Goal: Check status: Check status

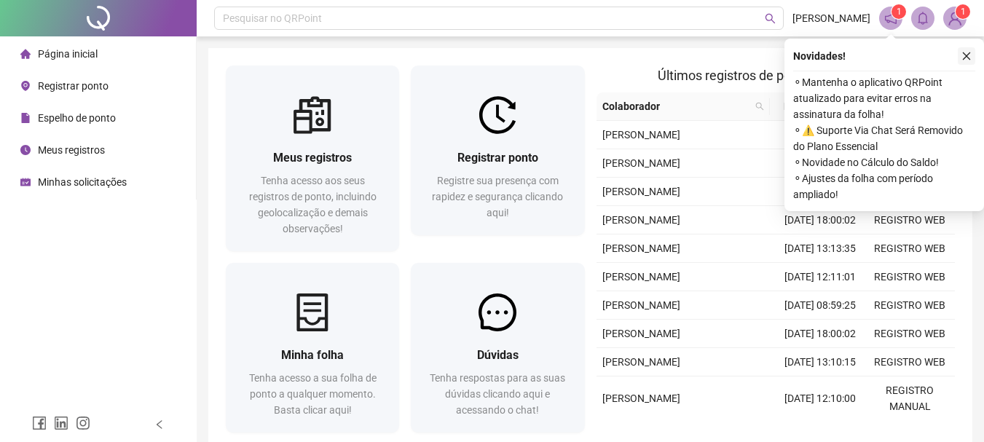
click at [973, 52] on button "button" at bounding box center [966, 55] width 17 height 17
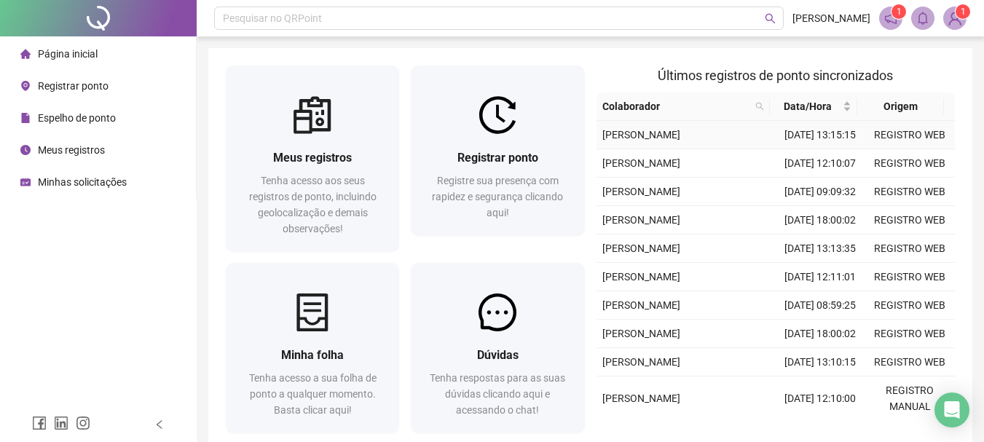
click at [815, 140] on td "[DATE] 13:15:15" at bounding box center [821, 135] width 90 height 28
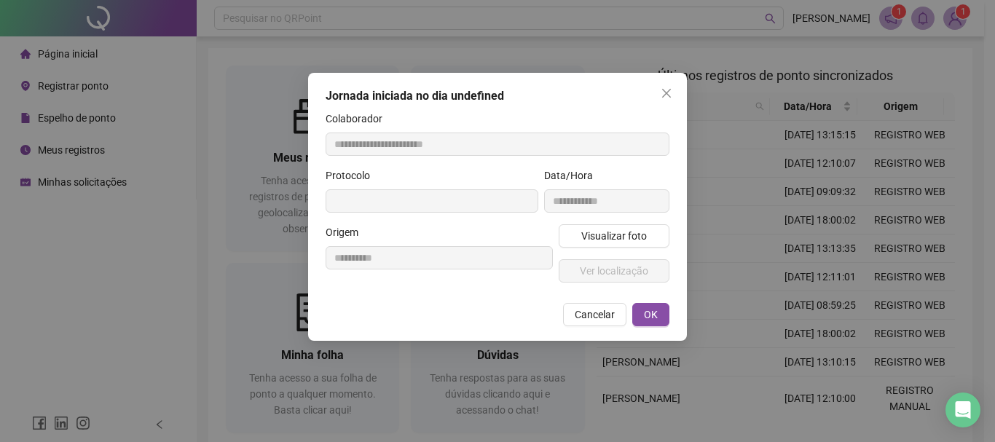
type input "**********"
click at [672, 88] on icon "close" at bounding box center [667, 93] width 12 height 12
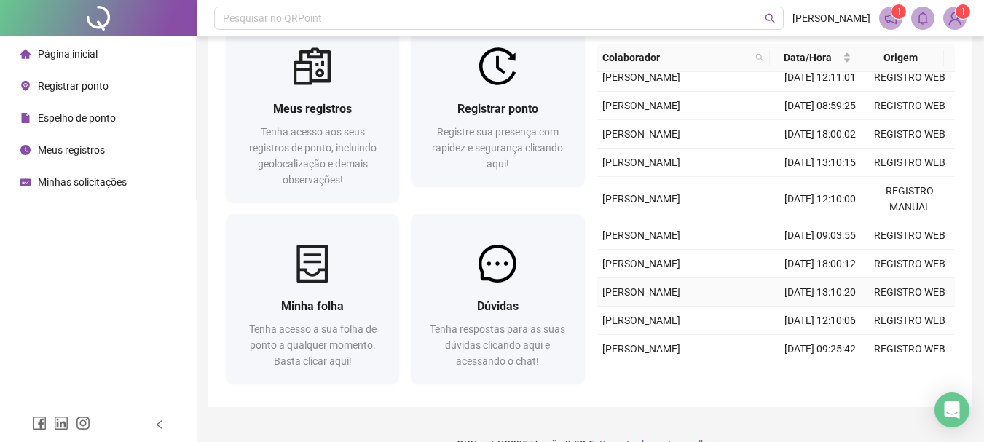
scroll to position [76, 0]
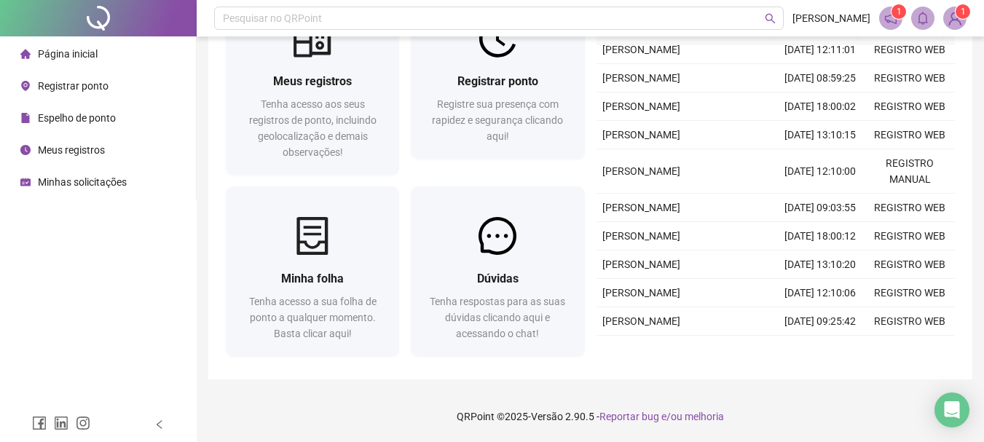
click at [58, 176] on span "Minhas solicitações" at bounding box center [82, 182] width 89 height 12
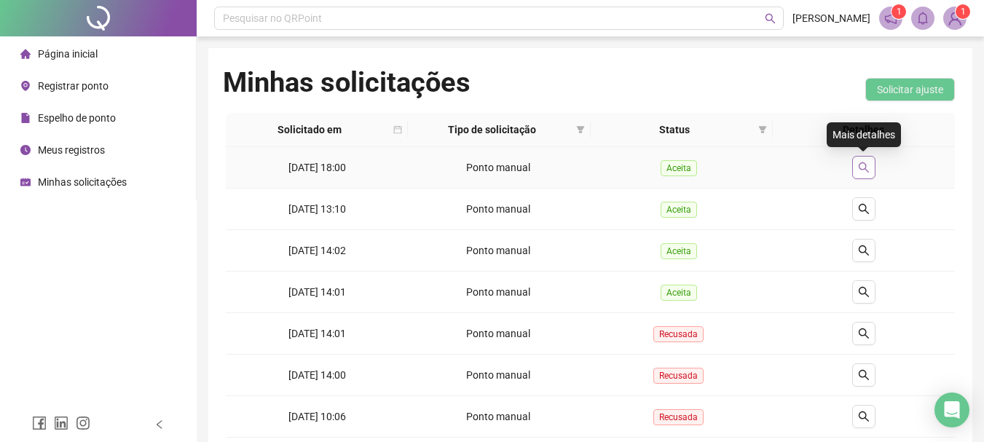
click at [861, 163] on icon "search" at bounding box center [864, 167] width 10 height 10
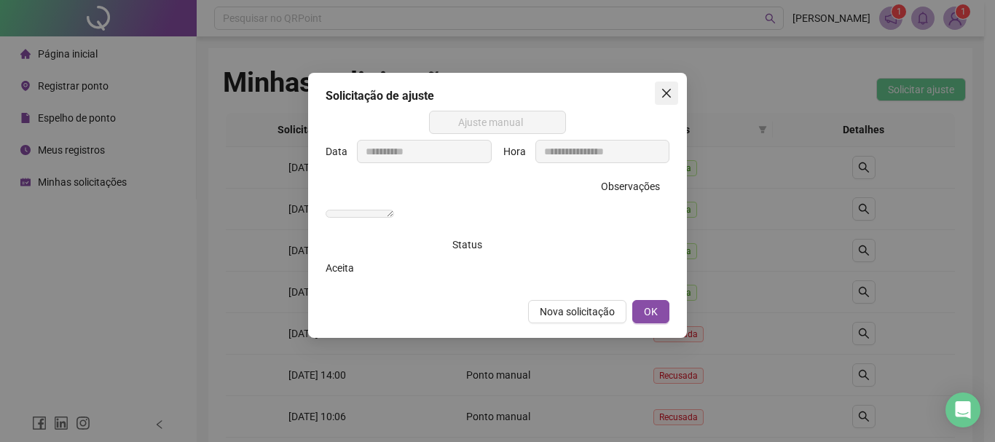
click at [664, 91] on icon "close" at bounding box center [666, 93] width 9 height 9
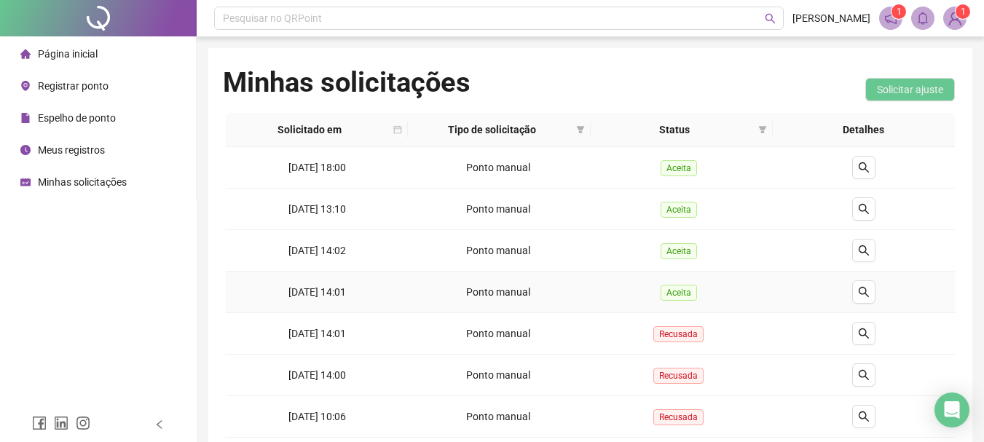
scroll to position [73, 0]
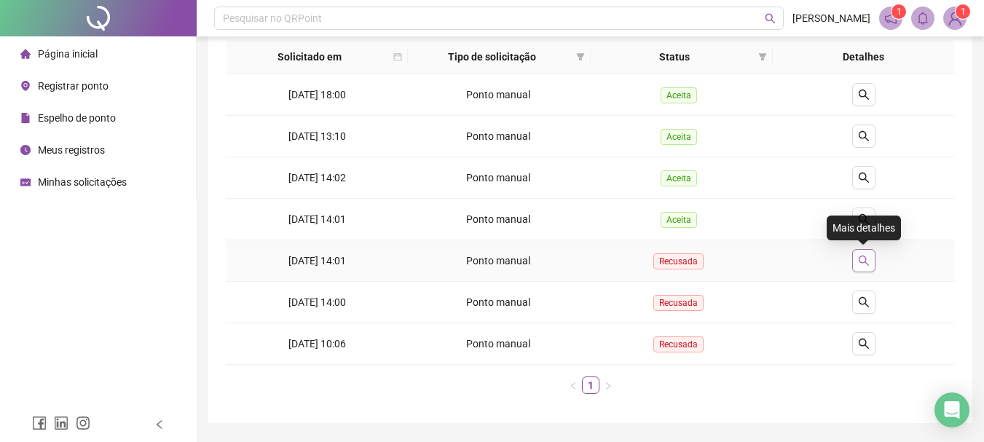
click at [868, 252] on button "button" at bounding box center [863, 260] width 23 height 23
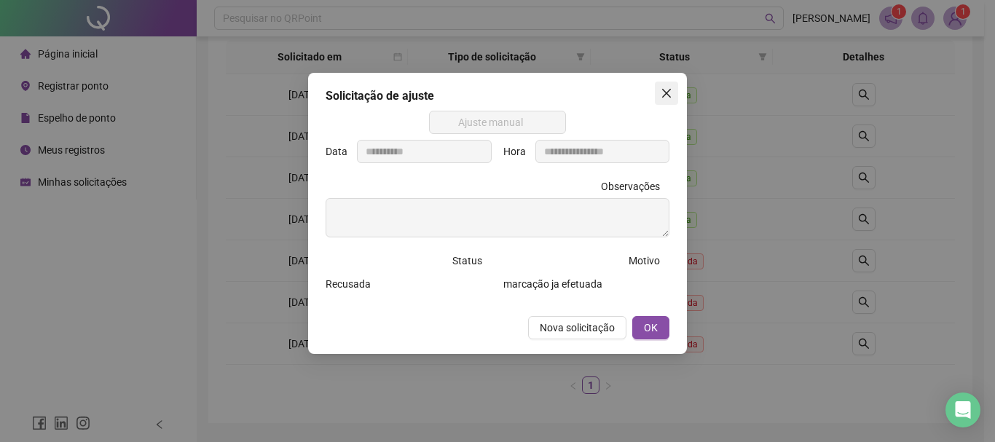
click at [668, 97] on icon "close" at bounding box center [667, 93] width 12 height 12
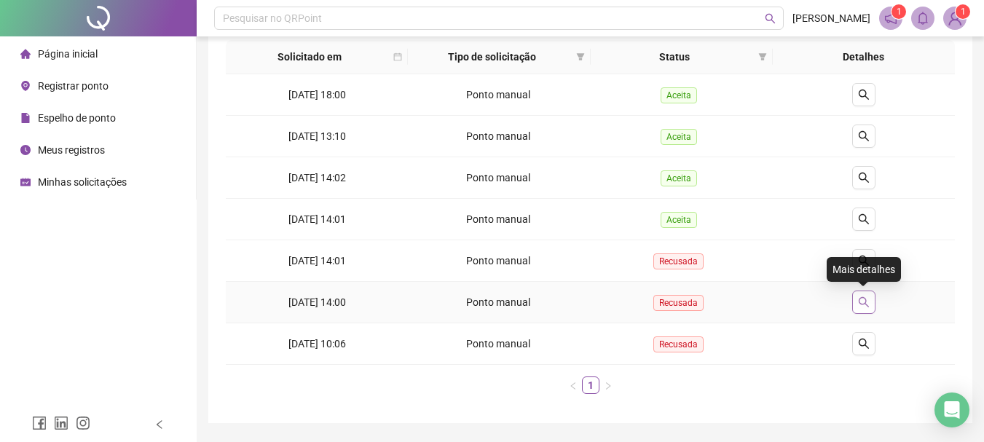
click at [860, 304] on icon "search" at bounding box center [864, 302] width 10 height 10
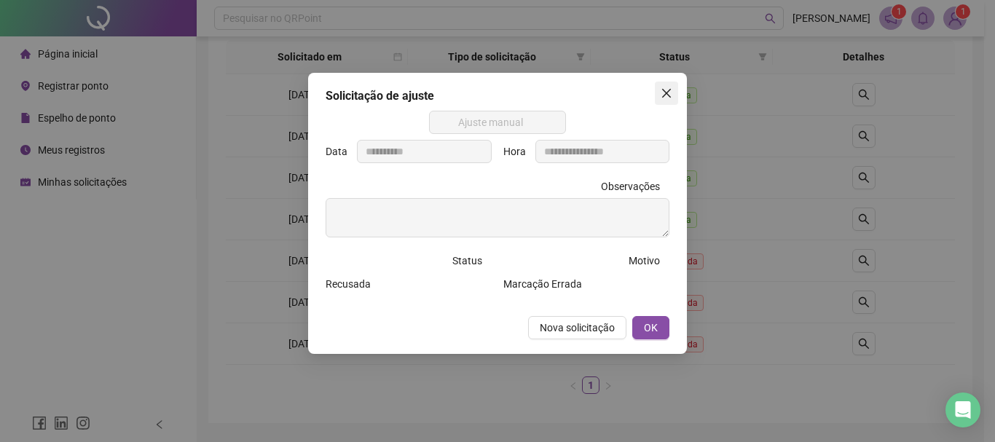
click at [670, 95] on icon "close" at bounding box center [667, 93] width 12 height 12
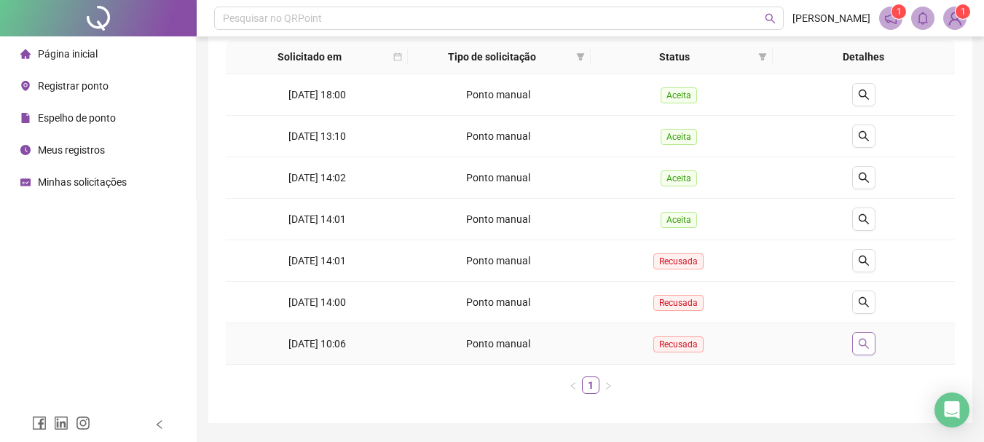
click at [860, 340] on icon "search" at bounding box center [864, 344] width 12 height 12
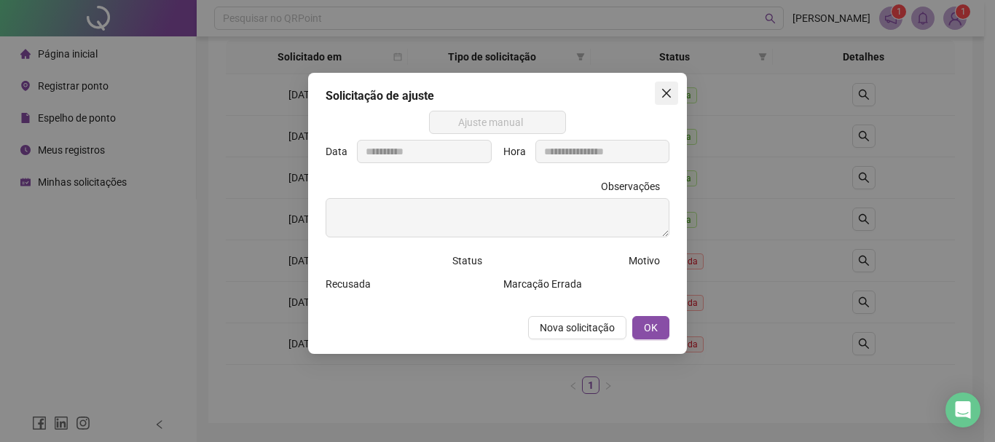
click at [669, 103] on button "Close" at bounding box center [666, 93] width 23 height 23
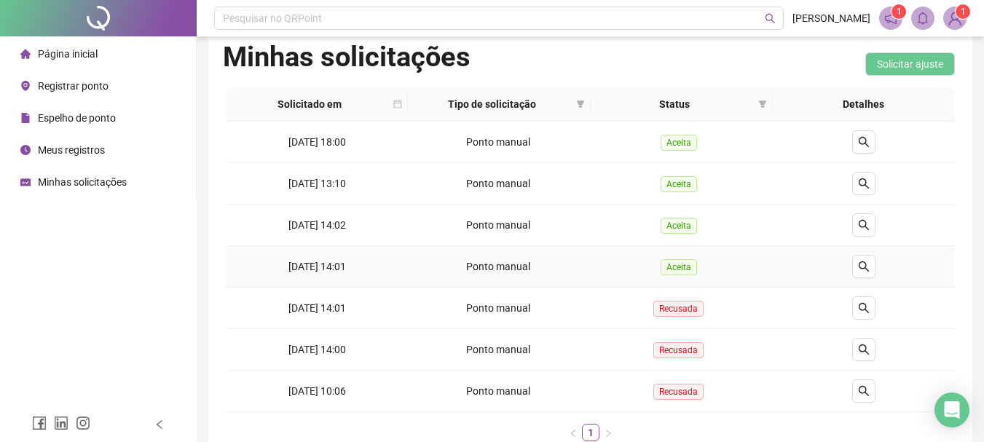
scroll to position [0, 0]
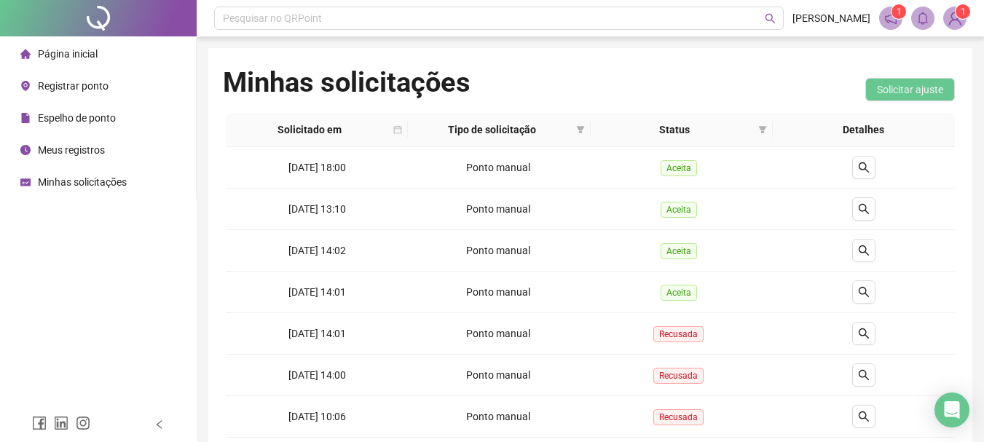
click at [786, 51] on div "Minhas solicitações Solicitar ajuste Solicitado em Tipo de solicitação Status D…" at bounding box center [590, 272] width 764 height 448
click at [780, 58] on div "Minhas solicitações Solicitar ajuste Solicitado em Tipo de solicitação Status D…" at bounding box center [590, 272] width 764 height 448
